Goal: Task Accomplishment & Management: Manage account settings

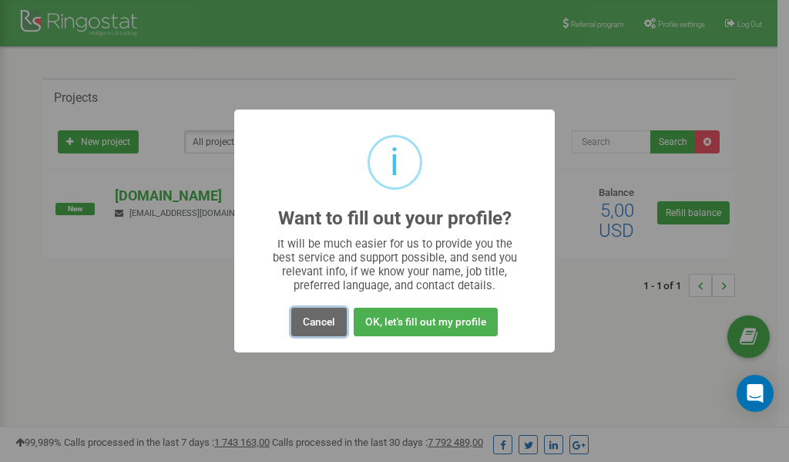
click at [323, 318] on button "Cancel" at bounding box center [319, 322] width 56 height 29
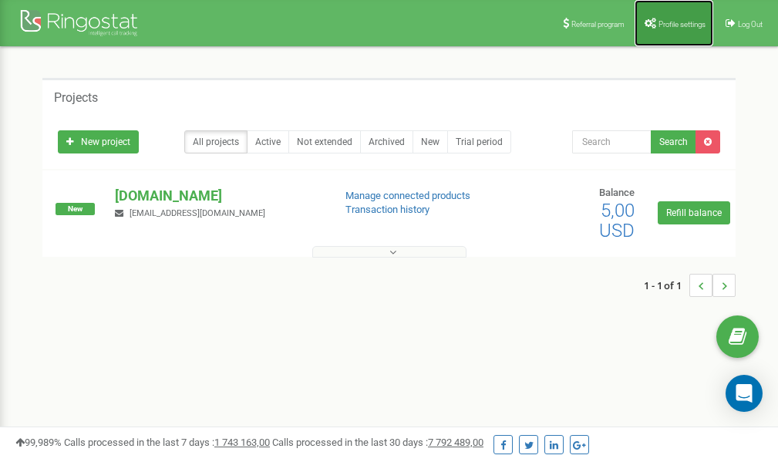
click at [677, 25] on span "Profile settings" at bounding box center [681, 24] width 47 height 8
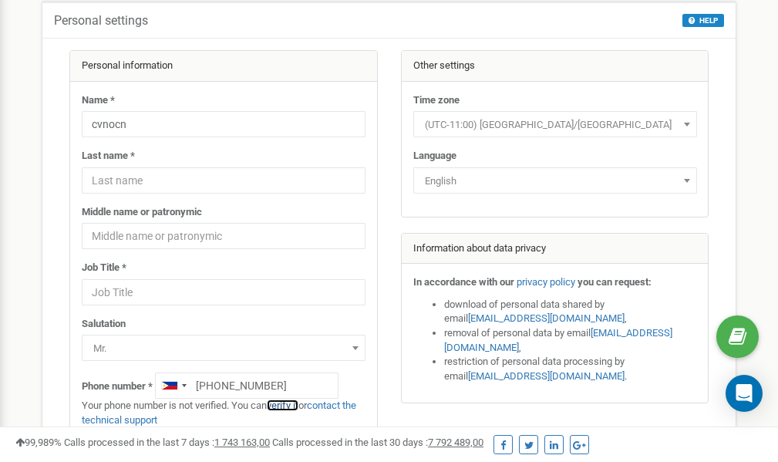
click at [288, 406] on link "verify it" at bounding box center [283, 405] width 32 height 12
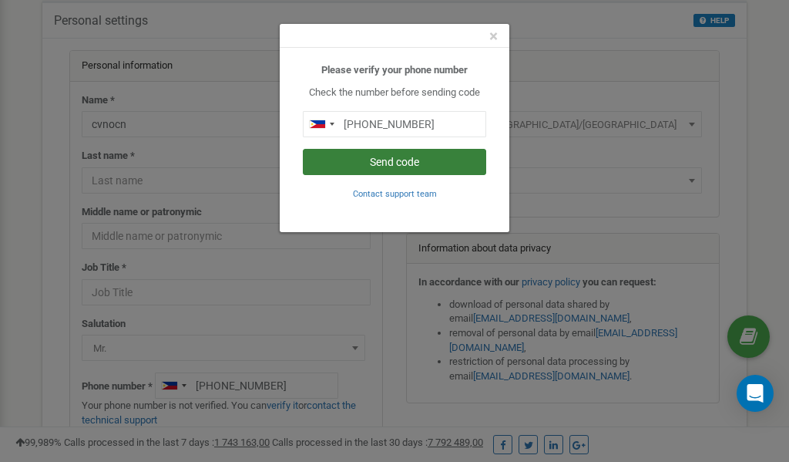
click at [403, 165] on button "Send code" at bounding box center [394, 162] width 183 height 26
